Goal: Navigation & Orientation: Go to known website

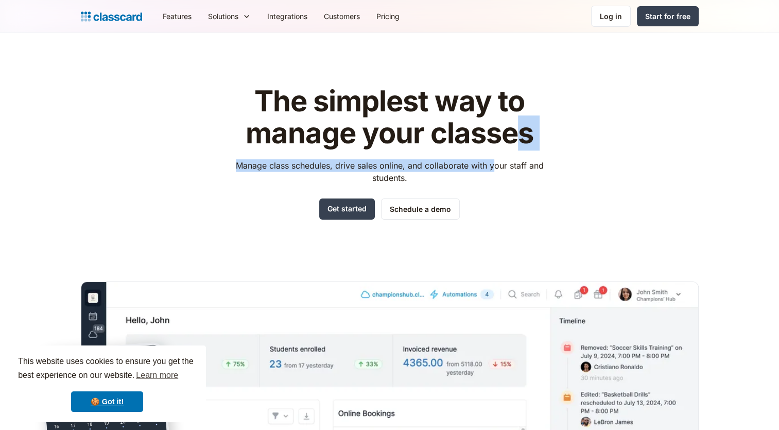
click at [521, 130] on div "The simplest way to manage your classes Manage class schedules, drive sales onl…" at bounding box center [389, 153] width 327 height 134
drag, startPoint x: 521, startPoint y: 130, endPoint x: 607, endPoint y: 15, distance: 143.1
click at [607, 15] on div "Log in" at bounding box center [611, 16] width 22 height 11
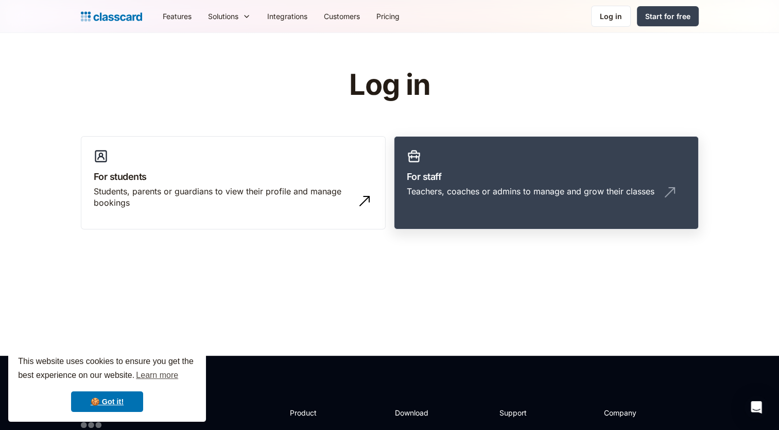
click at [437, 175] on h3 "For staff" at bounding box center [546, 176] width 279 height 14
